Goal: Navigation & Orientation: Find specific page/section

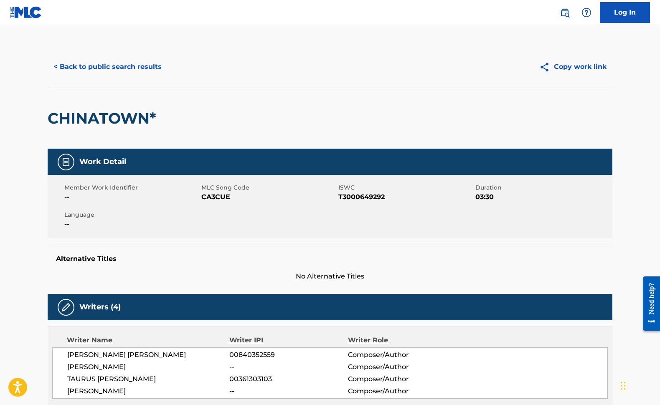
click at [146, 61] on button "< Back to public search results" at bounding box center [108, 66] width 120 height 21
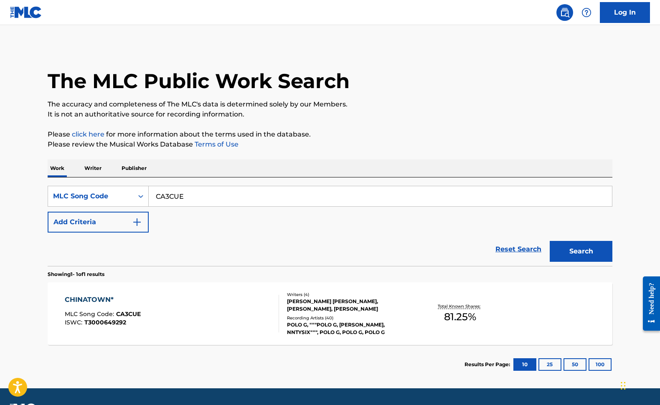
scroll to position [2, 0]
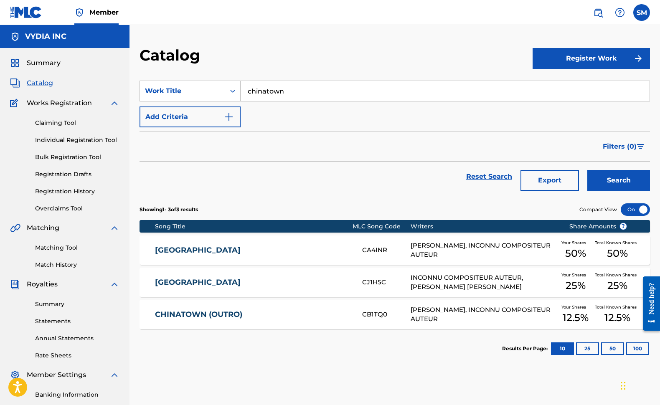
click at [74, 187] on link "Registration History" at bounding box center [77, 191] width 84 height 9
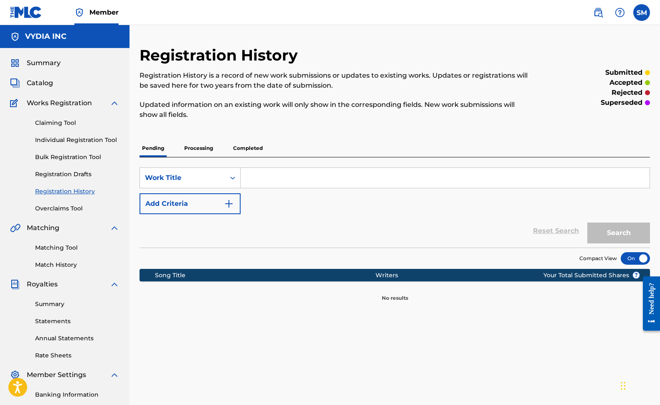
click at [39, 81] on span "Catalog" at bounding box center [40, 83] width 26 height 10
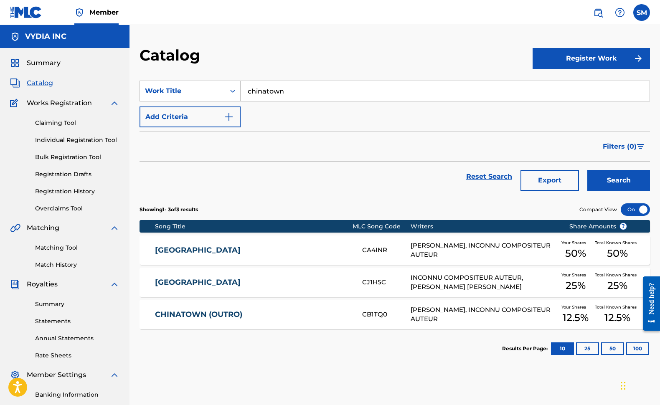
click at [71, 188] on link "Registration History" at bounding box center [77, 191] width 84 height 9
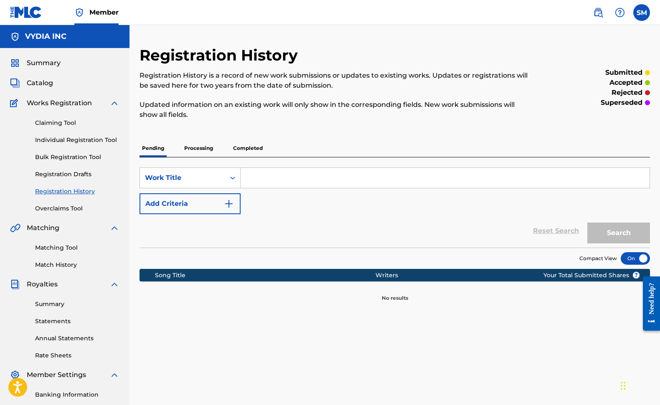
click at [44, 80] on span "Catalog" at bounding box center [40, 83] width 26 height 10
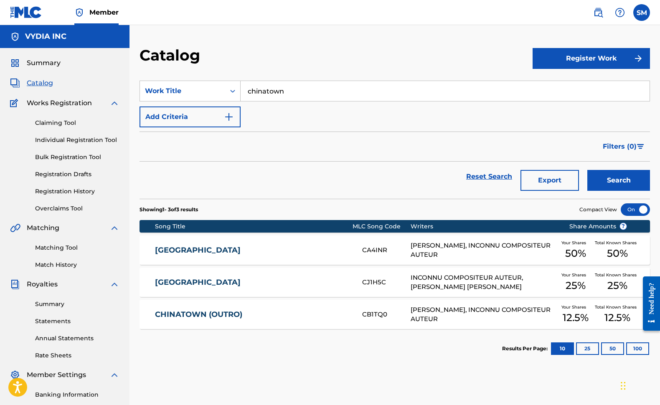
click at [414, 127] on form "SearchWithCriteriadbc3287e-9a5f-42ea-bec7-56a0bece446c Work Title chinatown Add…" at bounding box center [394, 140] width 510 height 118
